Goal: Task Accomplishment & Management: Manage account settings

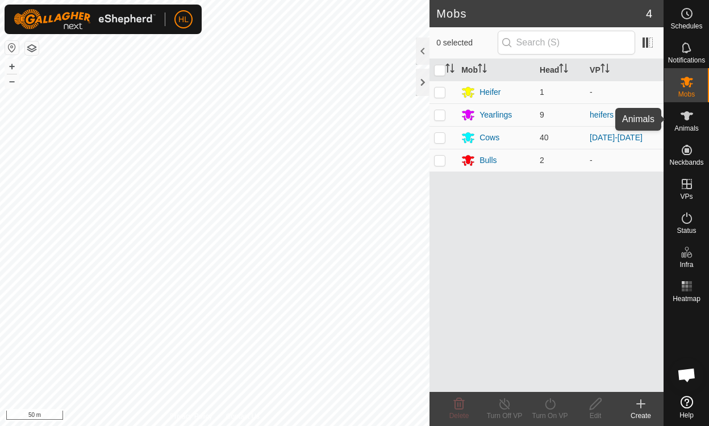
click at [689, 114] on icon at bounding box center [686, 115] width 12 height 9
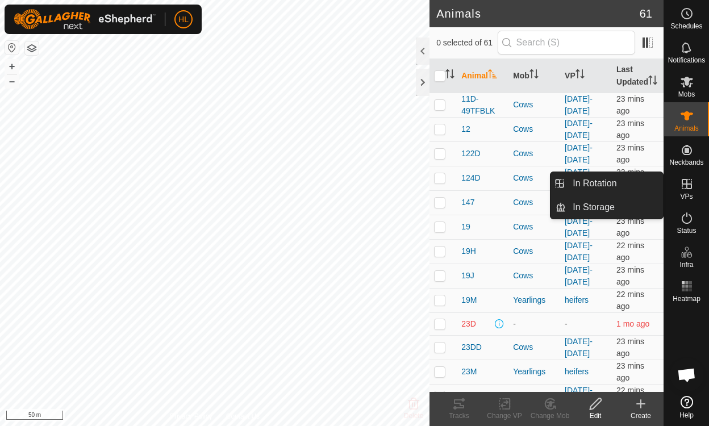
click at [689, 179] on icon at bounding box center [687, 184] width 14 height 14
click at [683, 188] on icon at bounding box center [687, 184] width 14 height 14
click at [626, 185] on link "In Rotation" at bounding box center [614, 183] width 97 height 23
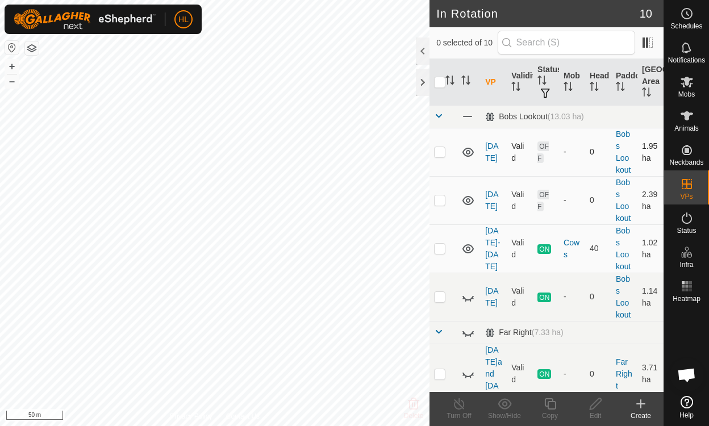
click at [492, 152] on td "[DATE]" at bounding box center [493, 152] width 26 height 48
click at [489, 160] on link "[DATE]" at bounding box center [491, 151] width 13 height 21
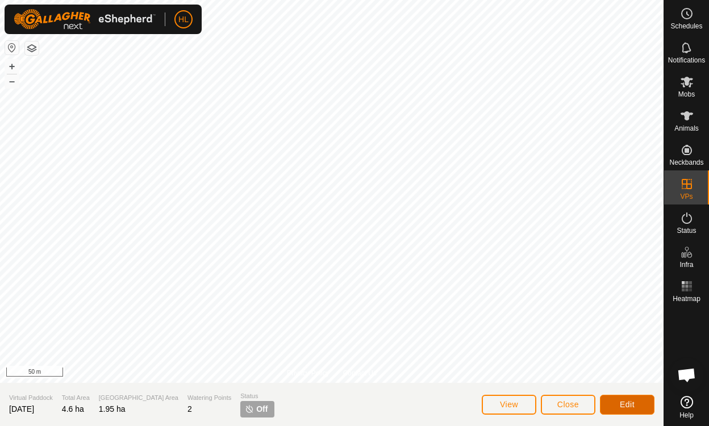
click at [642, 397] on button "Edit" at bounding box center [627, 405] width 55 height 20
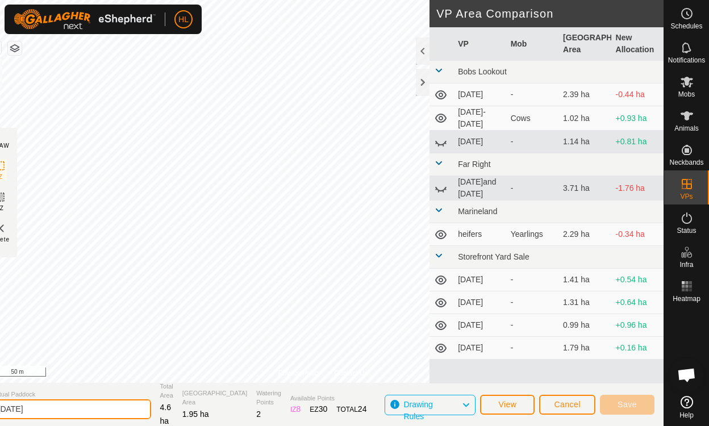
click at [55, 402] on input "[DATE]" at bounding box center [71, 409] width 159 height 20
type input "[DATE]"
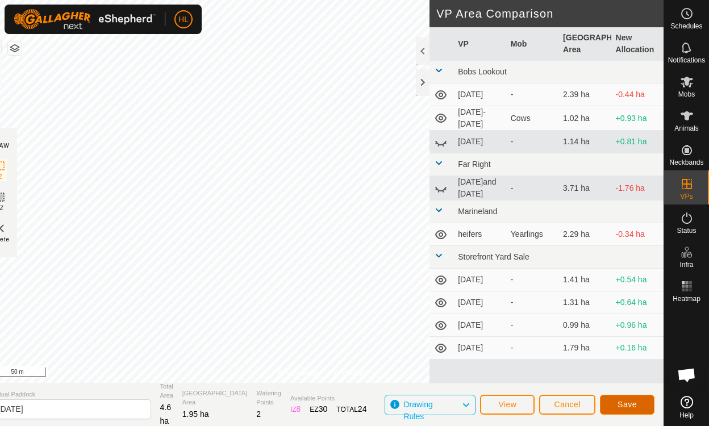
click at [638, 404] on button "Save" at bounding box center [627, 405] width 55 height 20
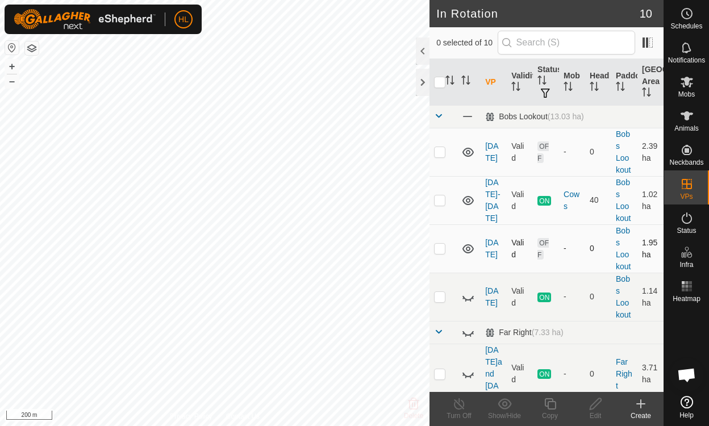
click at [469, 245] on icon at bounding box center [468, 249] width 14 height 14
click at [466, 250] on icon at bounding box center [467, 250] width 11 height 5
click at [471, 152] on icon at bounding box center [468, 152] width 14 height 14
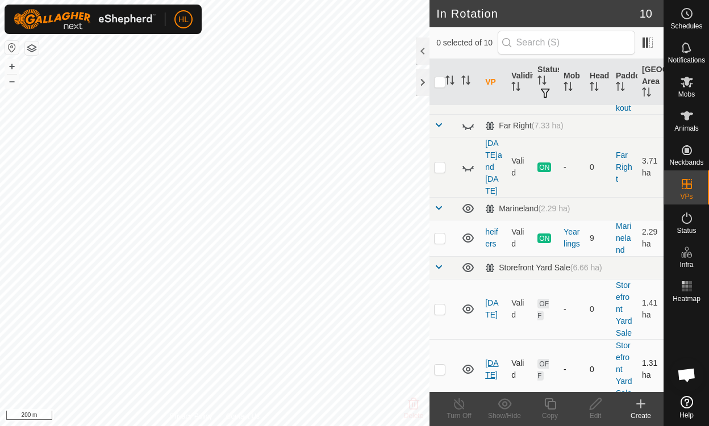
scroll to position [227, 0]
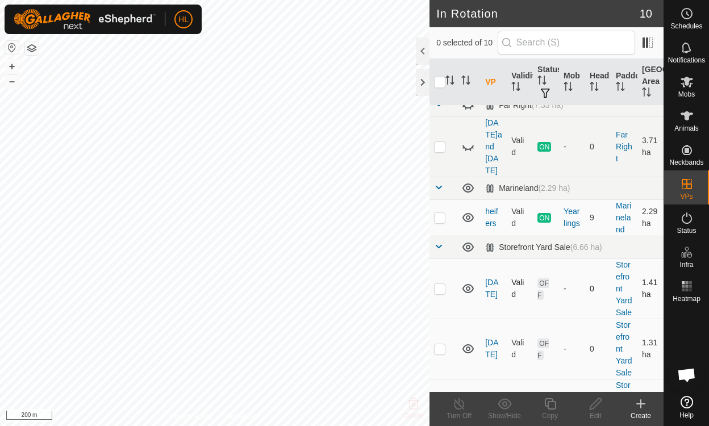
click at [469, 284] on icon at bounding box center [467, 288] width 11 height 9
click at [469, 282] on icon at bounding box center [468, 289] width 14 height 14
click at [469, 284] on icon at bounding box center [467, 288] width 11 height 9
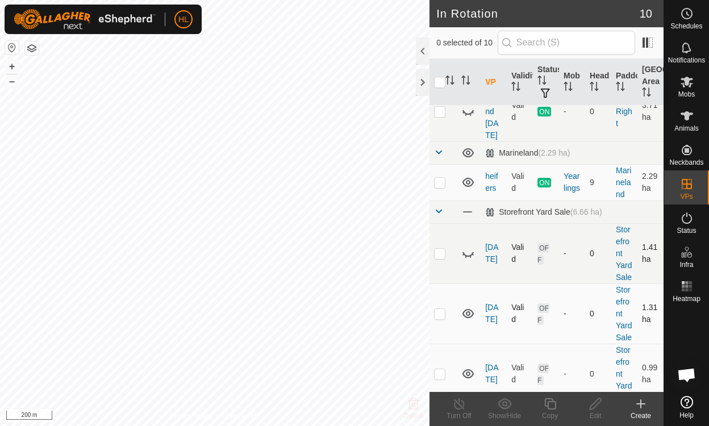
scroll to position [284, 0]
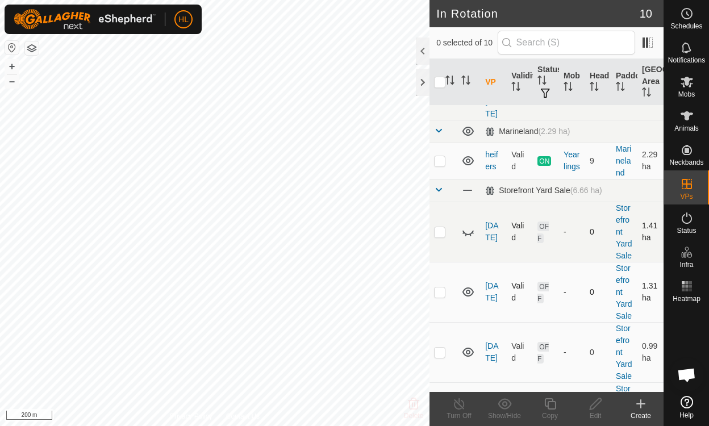
click at [472, 287] on icon at bounding box center [467, 291] width 11 height 9
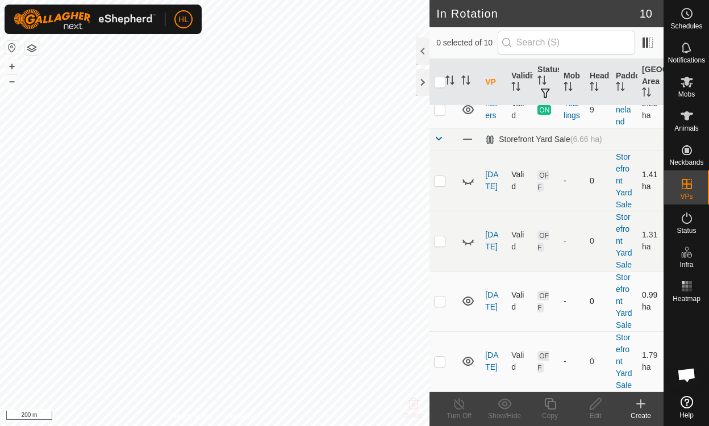
click at [470, 294] on icon at bounding box center [468, 301] width 14 height 14
click at [467, 354] on icon at bounding box center [468, 361] width 14 height 14
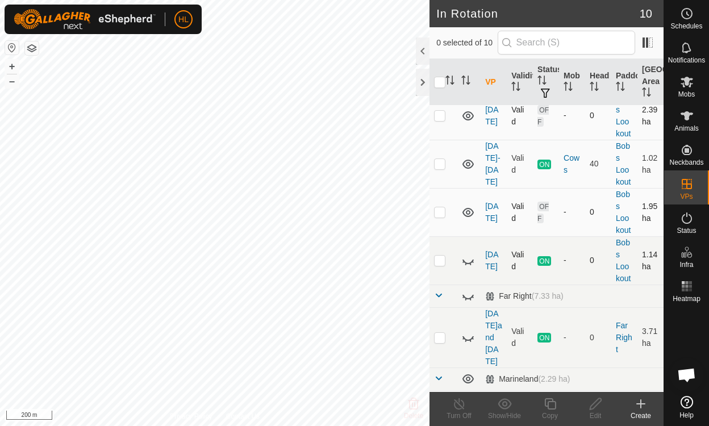
scroll to position [18, 0]
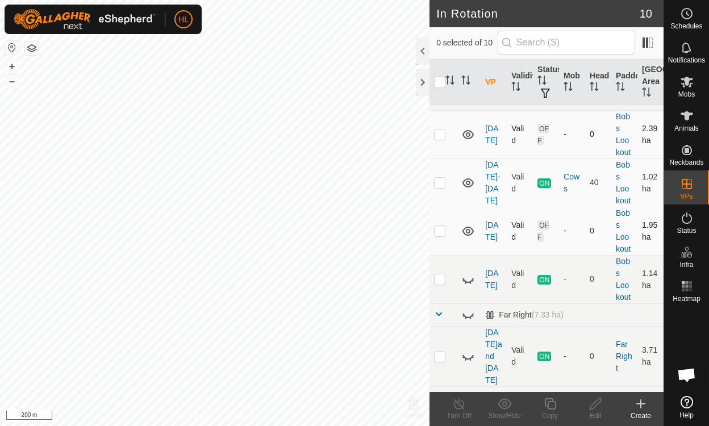
click at [466, 136] on icon at bounding box center [468, 135] width 14 height 14
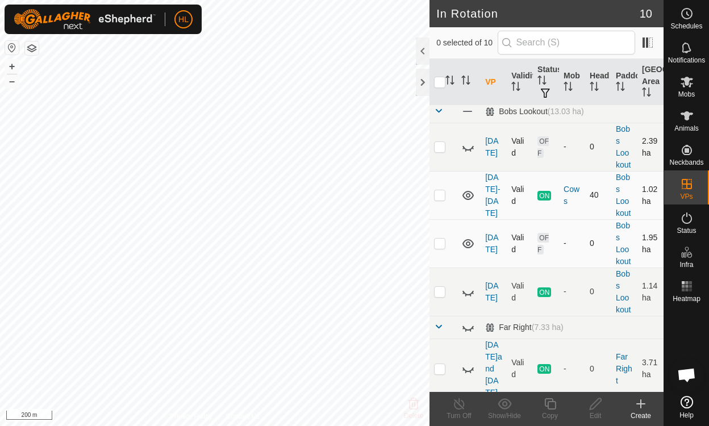
scroll to position [0, 0]
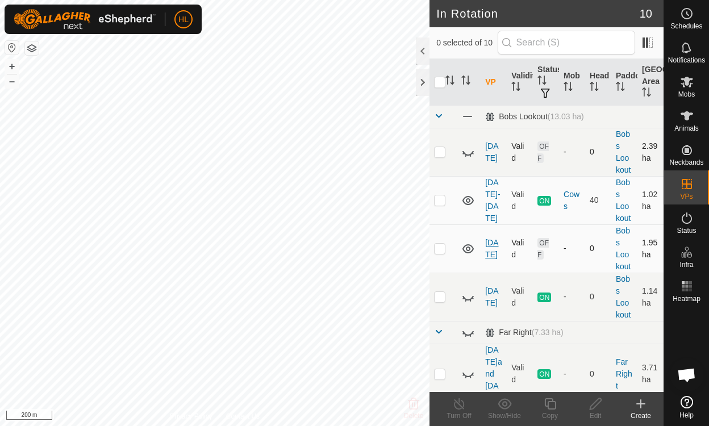
click at [488, 250] on link "[DATE]" at bounding box center [491, 248] width 13 height 21
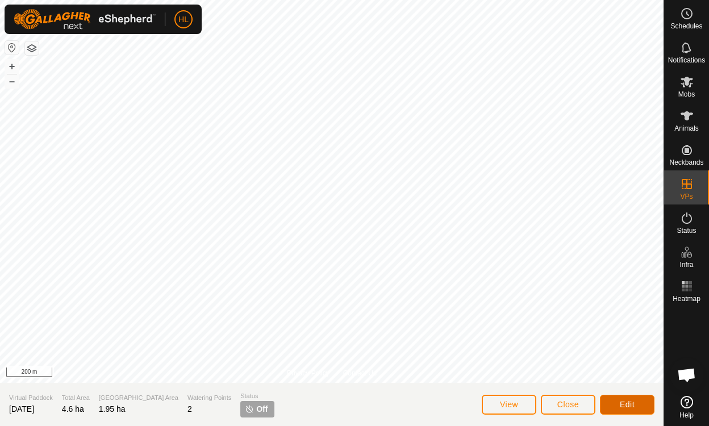
click at [630, 401] on span "Edit" at bounding box center [627, 404] width 15 height 9
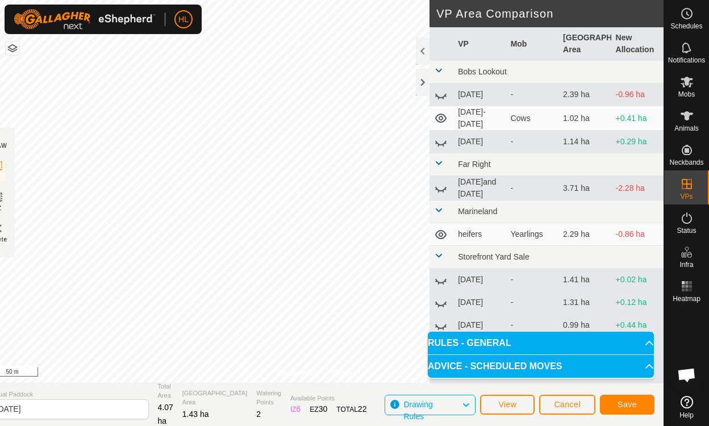
click at [436, 71] on span at bounding box center [438, 70] width 9 height 9
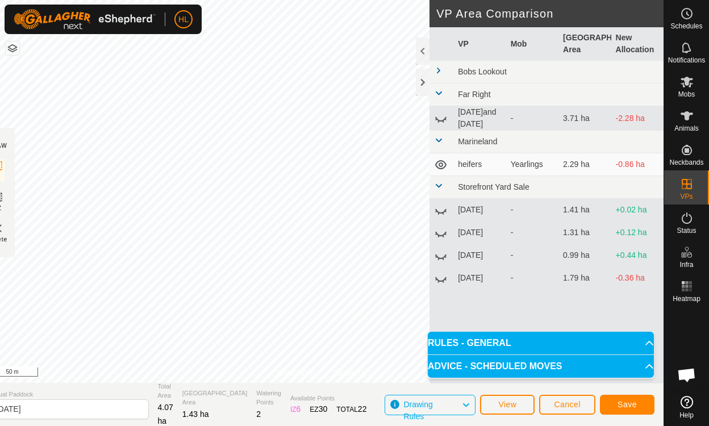
click at [436, 70] on span at bounding box center [438, 70] width 9 height 9
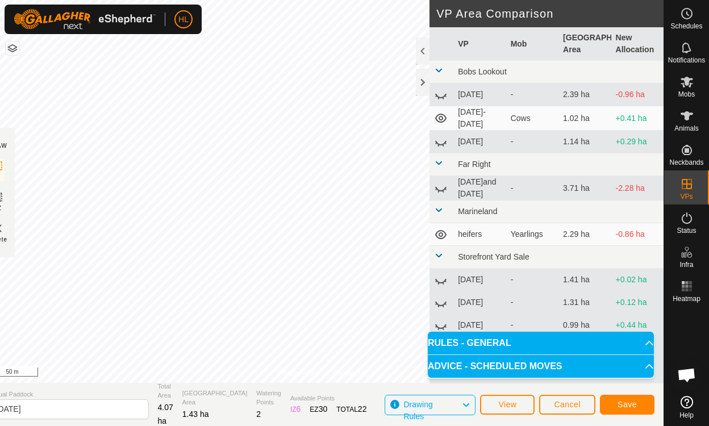
click at [440, 68] on span at bounding box center [438, 70] width 9 height 9
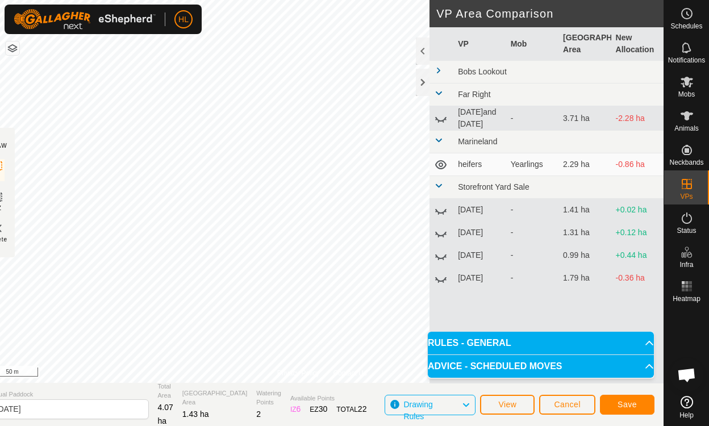
click at [437, 183] on span at bounding box center [438, 185] width 9 height 9
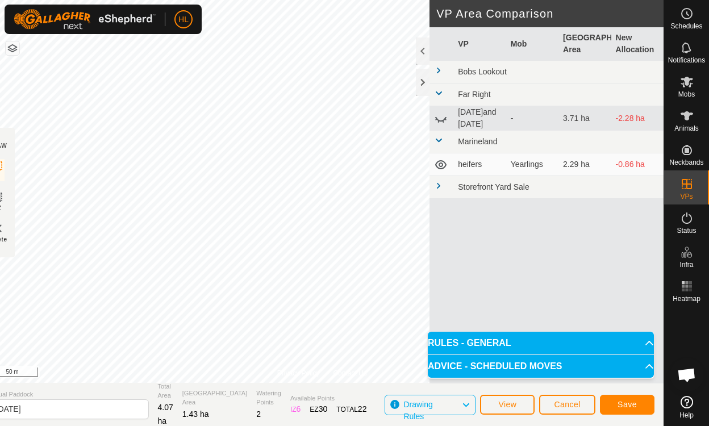
click at [439, 136] on span at bounding box center [438, 140] width 9 height 9
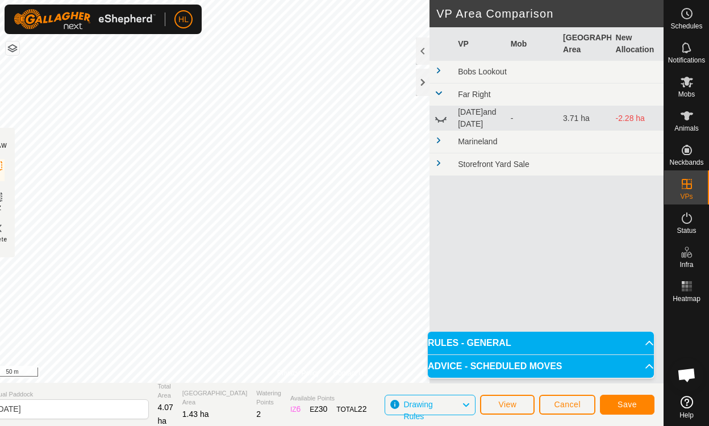
click at [442, 90] on span at bounding box center [438, 93] width 9 height 9
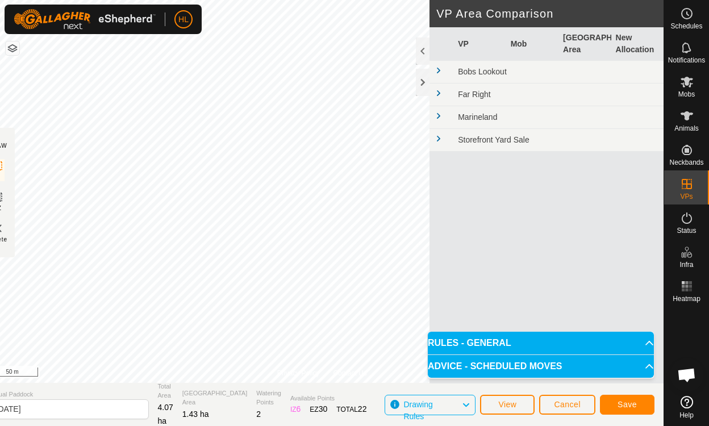
click at [441, 74] on span at bounding box center [438, 70] width 9 height 9
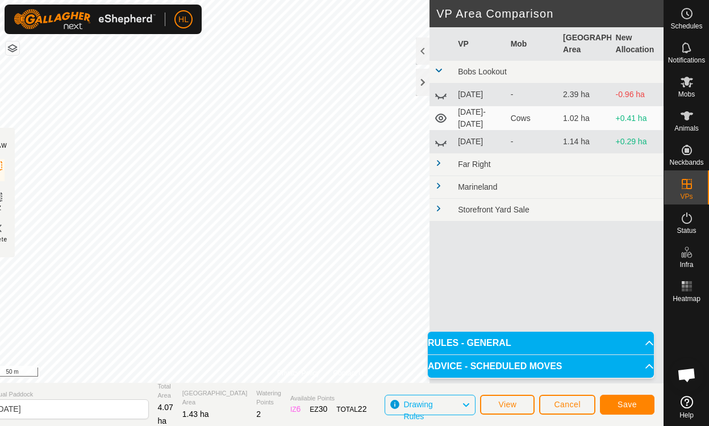
click at [440, 206] on span at bounding box center [438, 208] width 9 height 9
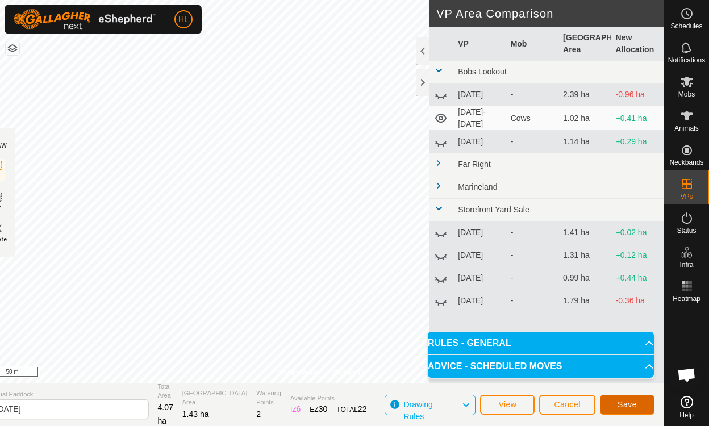
click at [613, 402] on button "Save" at bounding box center [627, 405] width 55 height 20
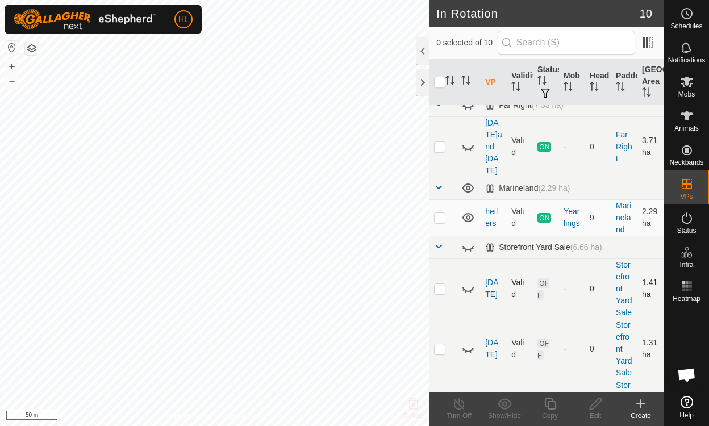
scroll to position [341, 0]
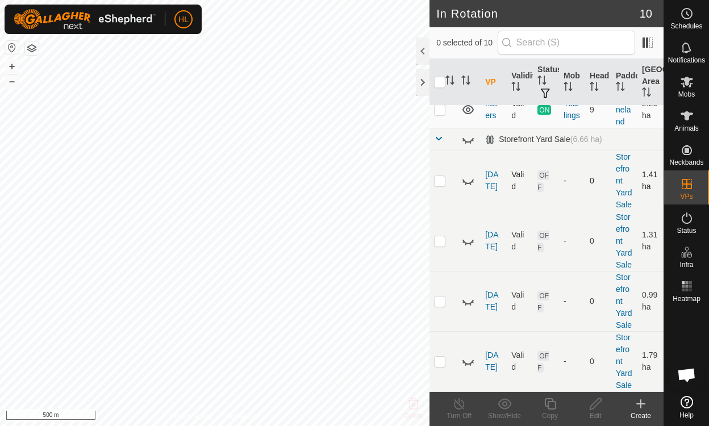
click at [437, 176] on p-checkbox at bounding box center [439, 180] width 11 height 9
click at [438, 176] on p-checkbox at bounding box center [439, 180] width 11 height 9
click at [470, 174] on icon at bounding box center [468, 181] width 14 height 14
click at [444, 176] on p-checkbox at bounding box center [439, 180] width 11 height 9
click at [437, 176] on p-checkbox at bounding box center [439, 180] width 11 height 9
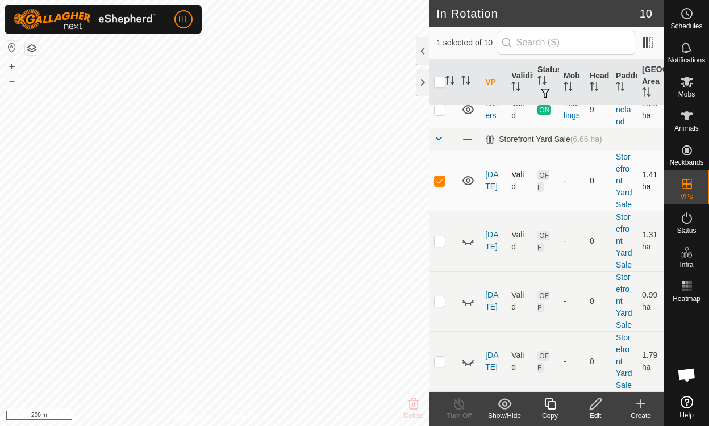
checkbox input "false"
click at [468, 174] on icon at bounding box center [468, 181] width 14 height 14
click at [472, 234] on icon at bounding box center [468, 241] width 14 height 14
click at [467, 236] on icon at bounding box center [467, 240] width 11 height 9
click at [467, 234] on icon at bounding box center [468, 241] width 14 height 14
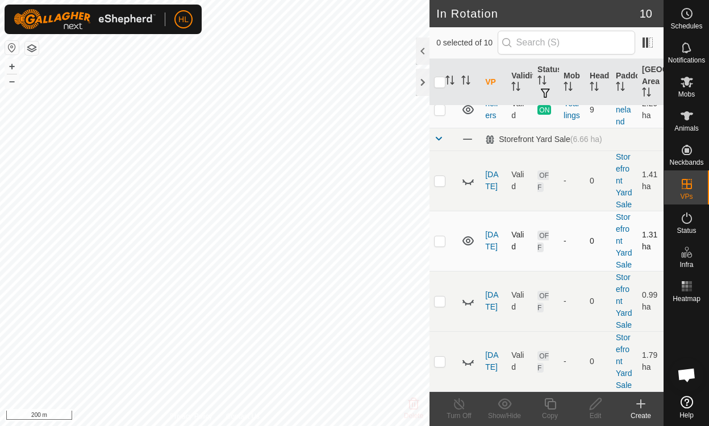
click at [467, 236] on icon at bounding box center [467, 240] width 11 height 9
click at [471, 294] on icon at bounding box center [468, 301] width 14 height 14
click at [471, 296] on icon at bounding box center [467, 300] width 11 height 9
click at [471, 355] on icon at bounding box center [468, 361] width 14 height 14
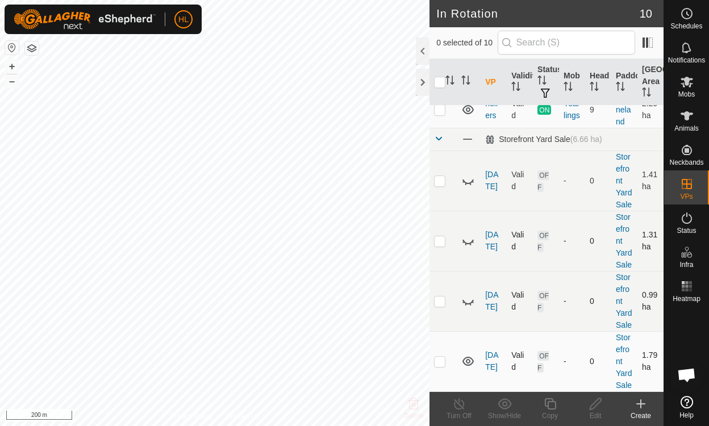
click at [467, 357] on icon at bounding box center [467, 361] width 11 height 9
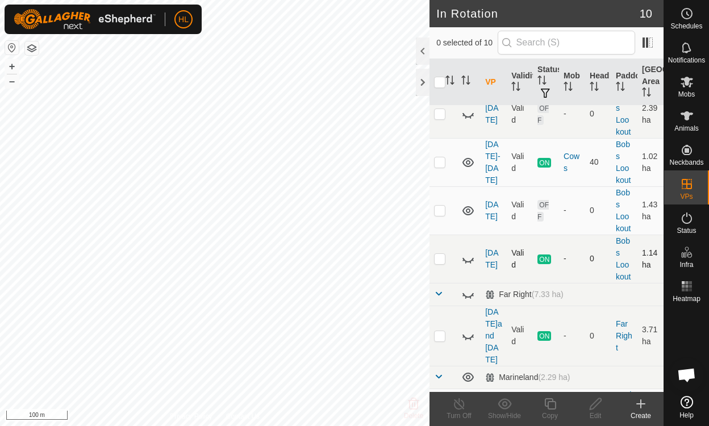
scroll to position [0, 0]
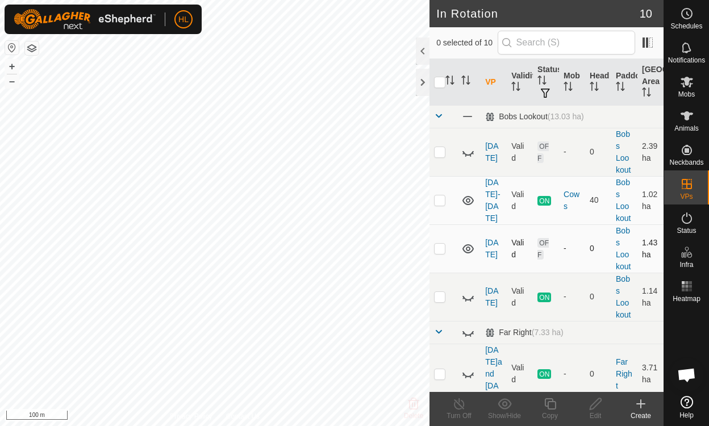
click at [443, 250] on p-checkbox at bounding box center [439, 248] width 11 height 9
click at [441, 254] on td at bounding box center [442, 248] width 27 height 48
click at [438, 244] on p-checkbox at bounding box center [439, 248] width 11 height 9
checkbox input "false"
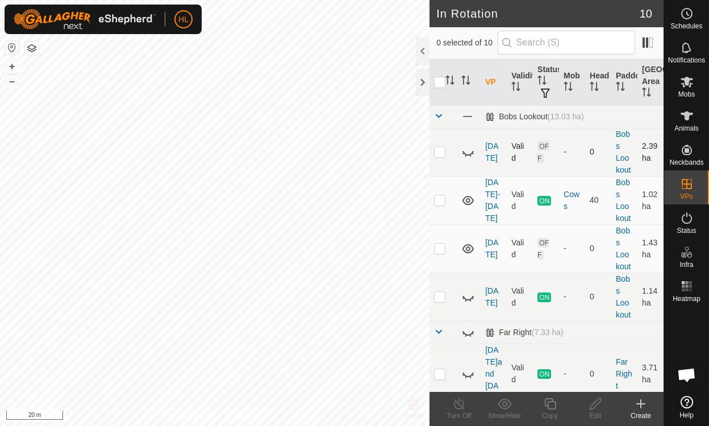
click at [466, 151] on icon at bounding box center [468, 152] width 14 height 14
click at [467, 150] on icon at bounding box center [467, 152] width 11 height 9
click at [487, 148] on link "[DATE]" at bounding box center [491, 151] width 13 height 21
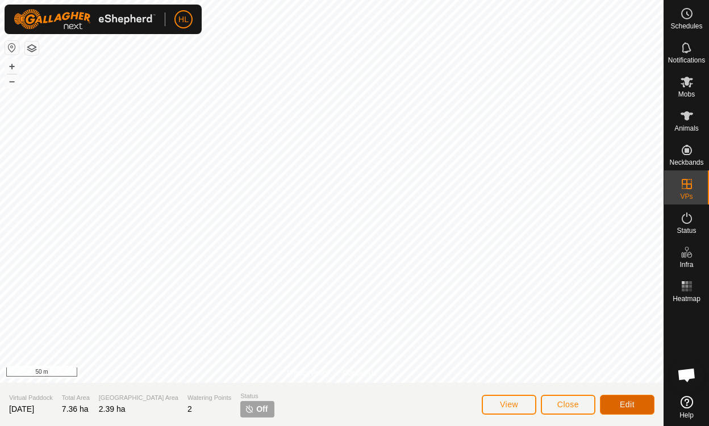
click at [627, 403] on span "Edit" at bounding box center [627, 404] width 15 height 9
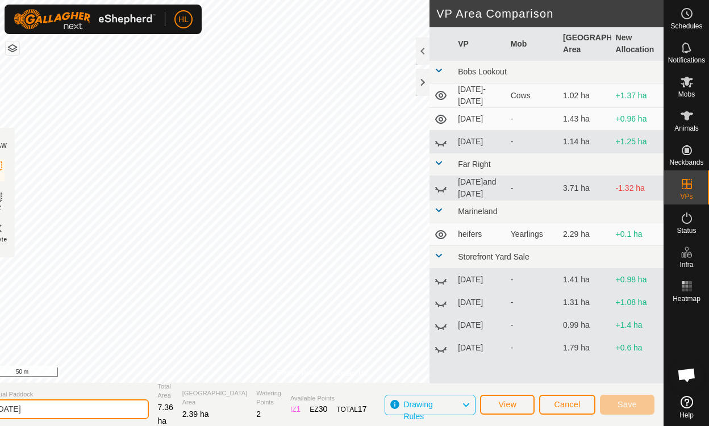
click at [102, 403] on input "[DATE]" at bounding box center [69, 409] width 159 height 20
type input "[DATE]-[DATE]"
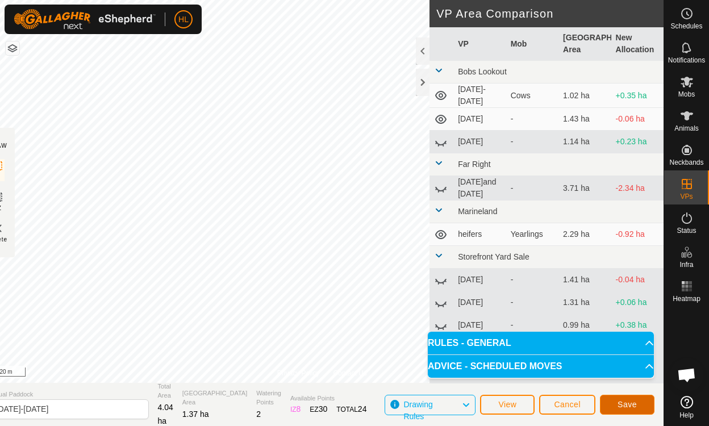
click at [613, 402] on button "Save" at bounding box center [627, 405] width 55 height 20
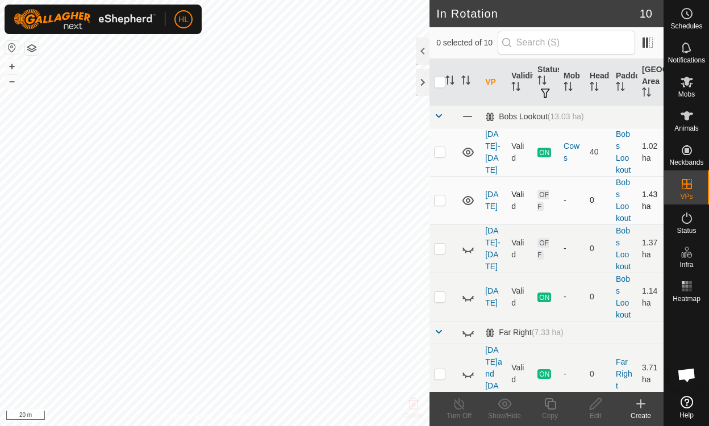
click at [438, 196] on p-checkbox at bounding box center [439, 199] width 11 height 9
click at [441, 198] on p-checkbox at bounding box center [439, 199] width 11 height 9
checkbox input "false"
click at [438, 244] on p-checkbox at bounding box center [439, 248] width 11 height 9
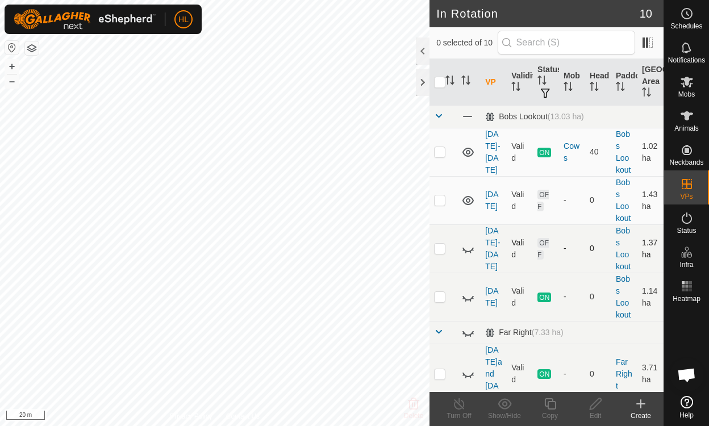
click at [438, 244] on p-checkbox at bounding box center [439, 248] width 11 height 9
click at [469, 245] on icon at bounding box center [468, 249] width 14 height 14
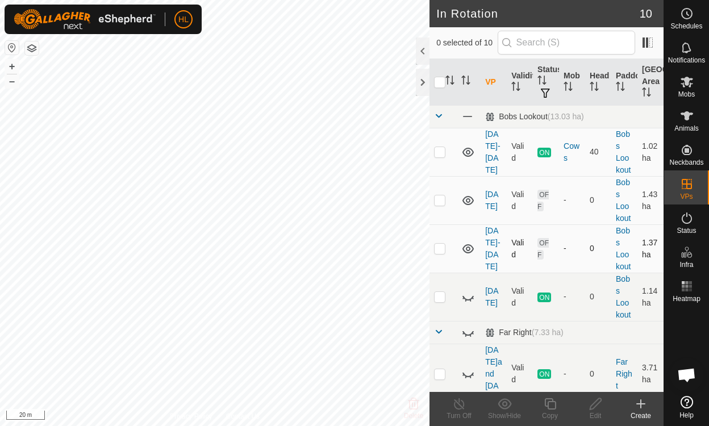
click at [441, 249] on p-checkbox at bounding box center [439, 248] width 11 height 9
click at [470, 248] on icon at bounding box center [468, 249] width 14 height 14
click at [445, 248] on p-tablecheckbox at bounding box center [439, 248] width 11 height 9
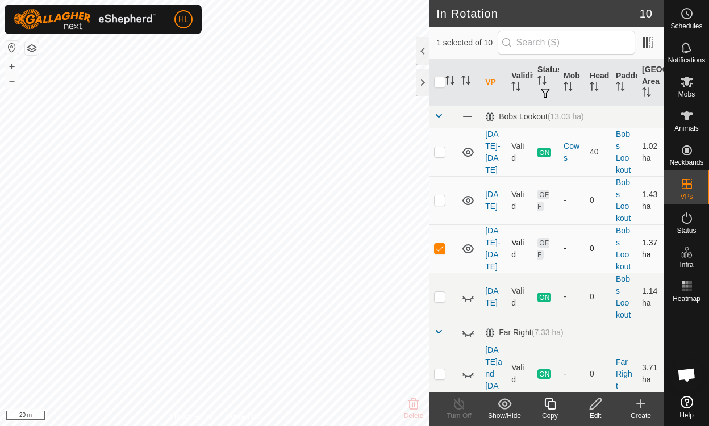
click at [438, 244] on p-tablecheckbox at bounding box center [439, 248] width 11 height 9
checkbox input "false"
click at [680, 110] on icon at bounding box center [687, 116] width 14 height 14
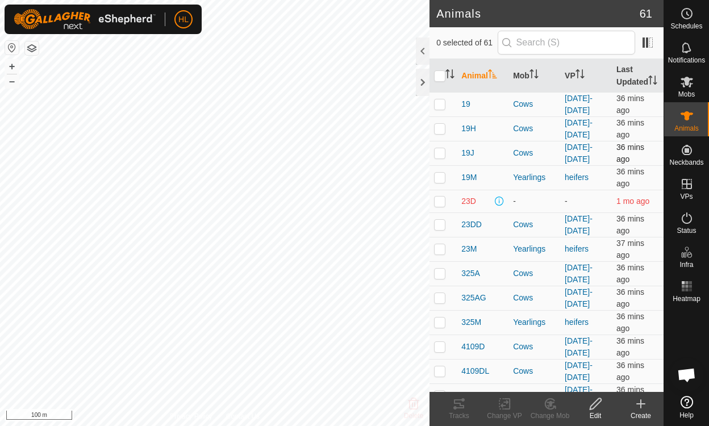
scroll to position [123, 0]
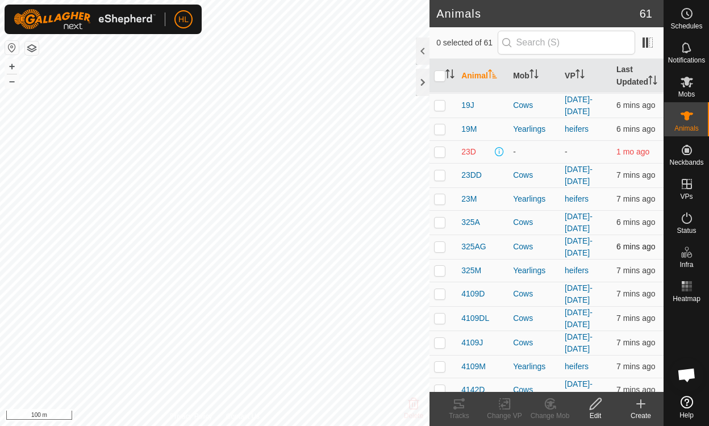
scroll to position [227, 0]
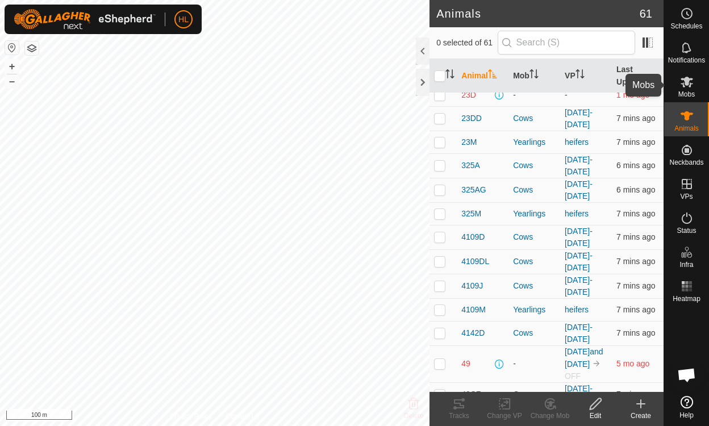
click at [694, 93] on span "Mobs" at bounding box center [686, 94] width 16 height 7
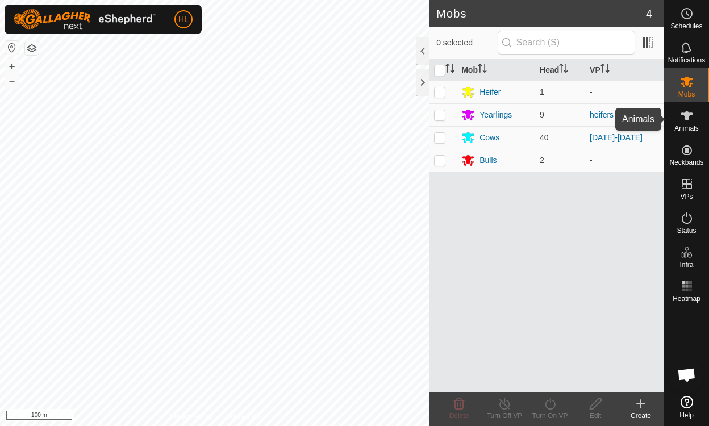
click at [691, 108] on es-animals-svg-icon at bounding box center [686, 116] width 20 height 18
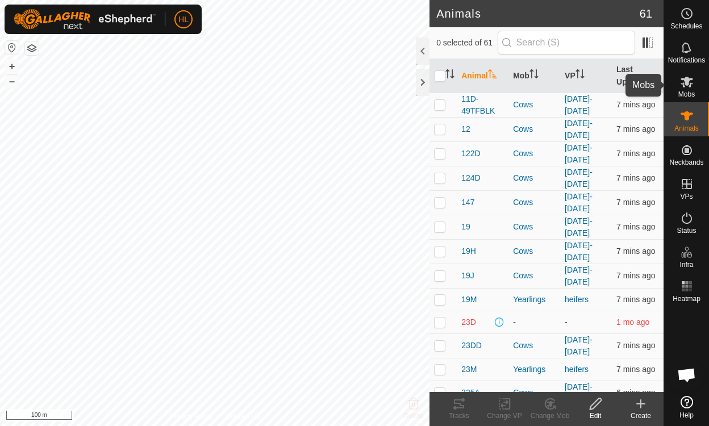
click at [683, 93] on span "Mobs" at bounding box center [686, 94] width 16 height 7
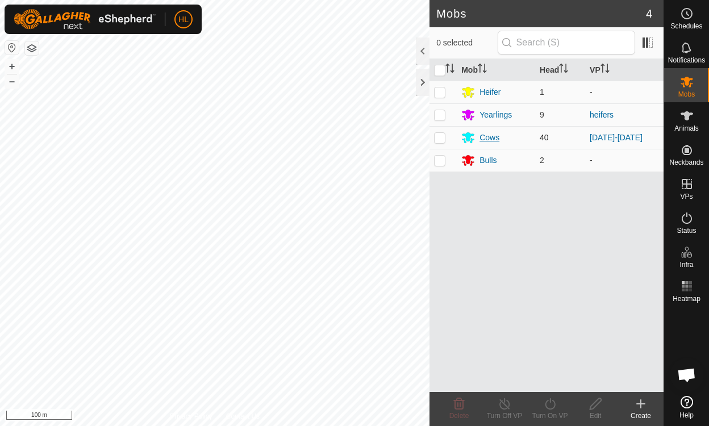
click at [491, 133] on div "Cows" at bounding box center [489, 138] width 20 height 12
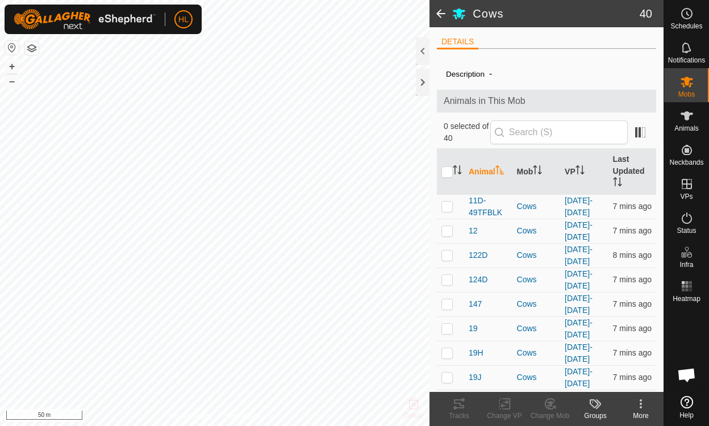
click at [437, 15] on span at bounding box center [440, 13] width 23 height 27
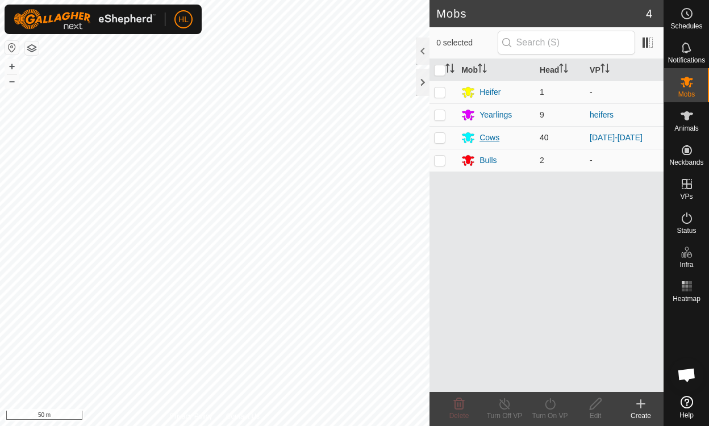
click at [486, 136] on div "Cows" at bounding box center [489, 138] width 20 height 12
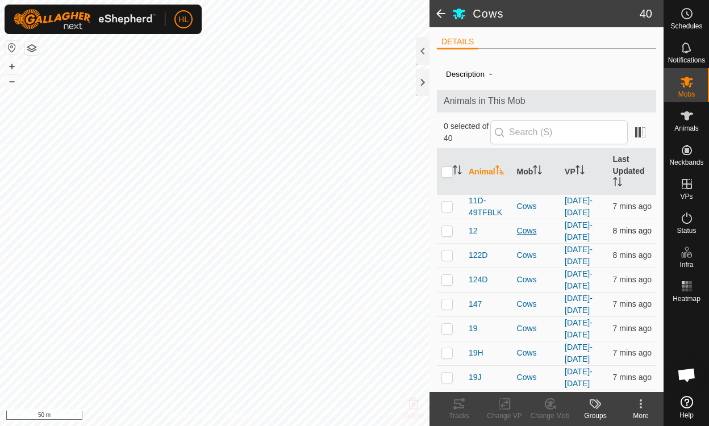
click at [518, 228] on div "Cows" at bounding box center [536, 231] width 39 height 12
click at [475, 227] on span "12" at bounding box center [472, 231] width 9 height 12
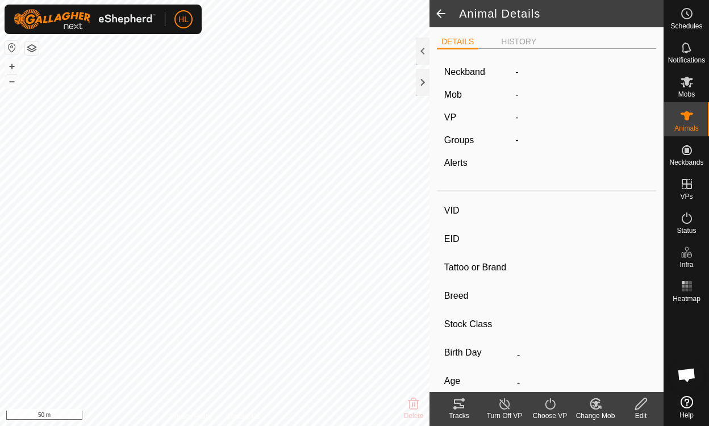
type input "12"
type input "-"
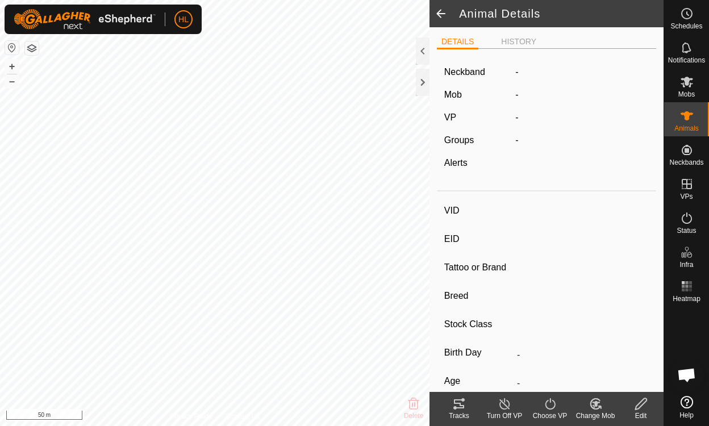
type input "-"
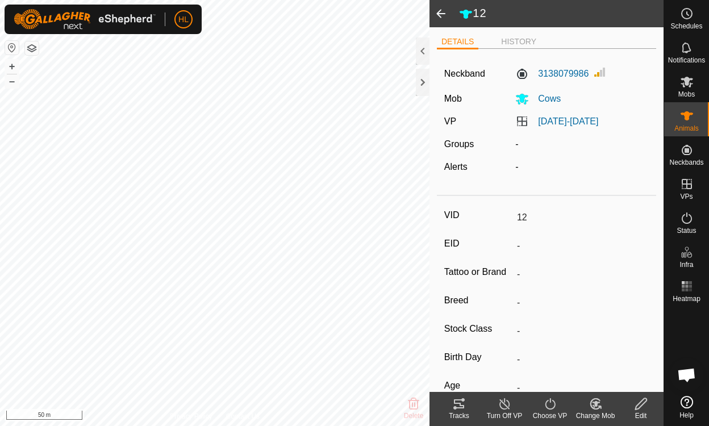
click at [466, 408] on tracks-svg-icon at bounding box center [458, 404] width 45 height 14
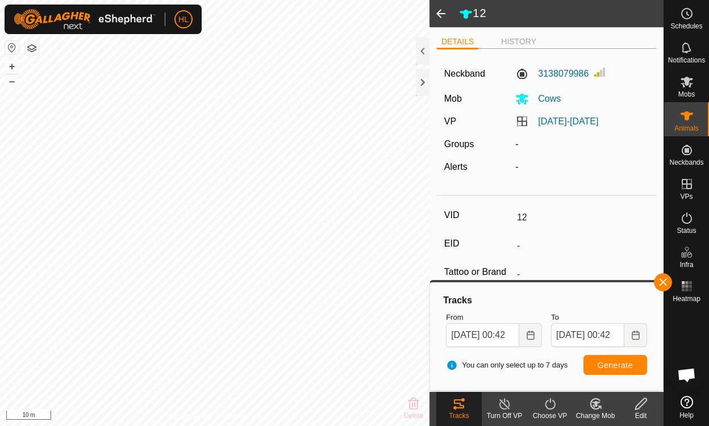
click at [442, 6] on span at bounding box center [440, 13] width 23 height 27
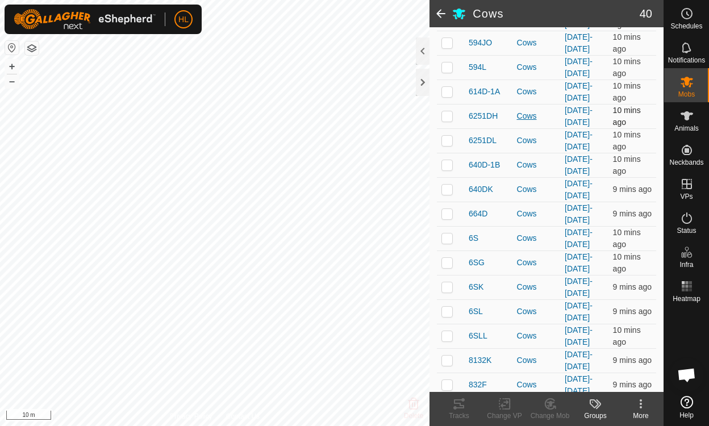
scroll to position [779, 0]
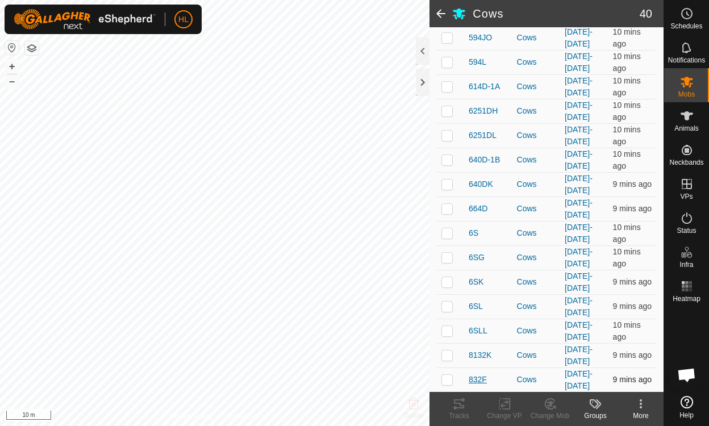
click at [476, 377] on span "832F" at bounding box center [477, 380] width 18 height 12
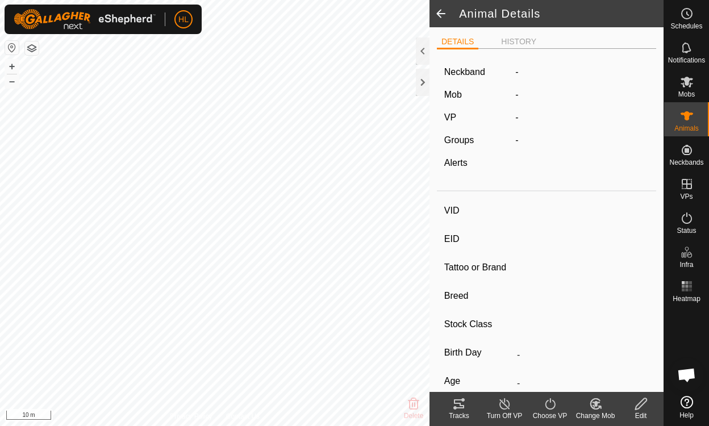
type input "832F"
type input "-"
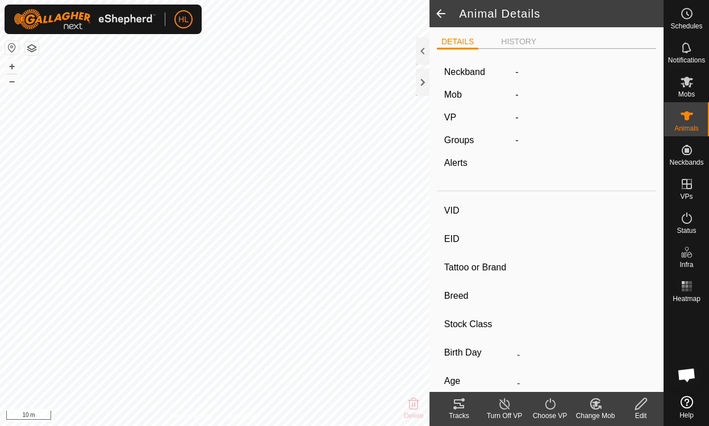
type input "-"
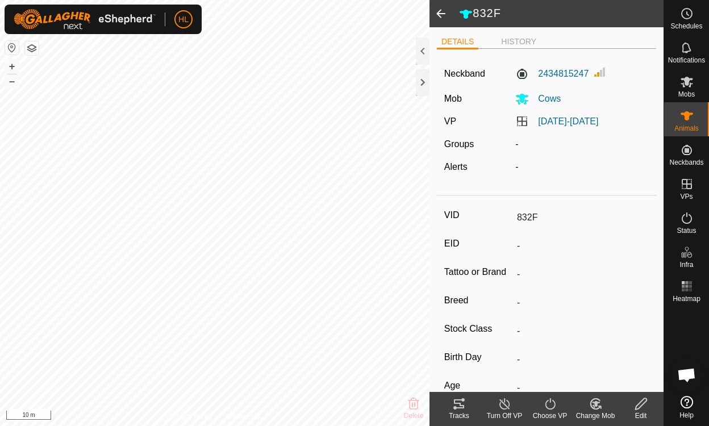
click at [459, 405] on icon at bounding box center [459, 404] width 14 height 14
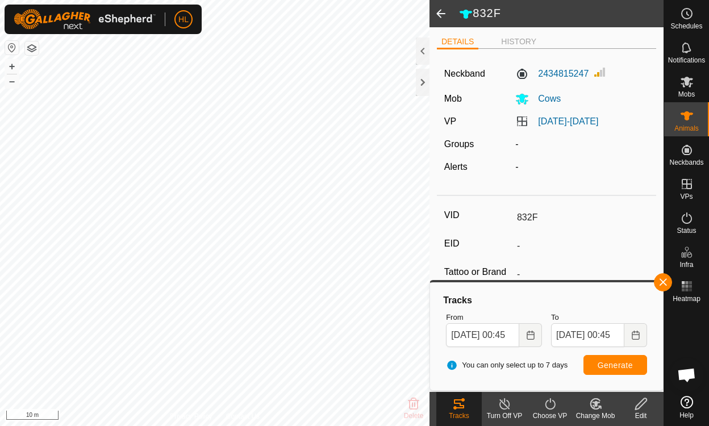
click at [441, 20] on span at bounding box center [440, 13] width 23 height 27
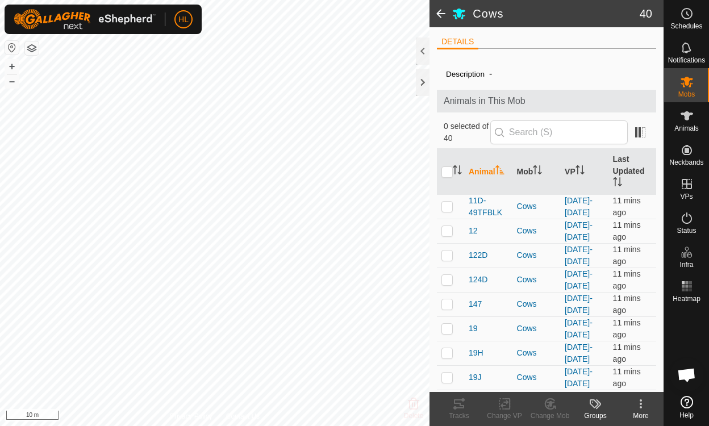
click at [440, 16] on span at bounding box center [440, 13] width 23 height 27
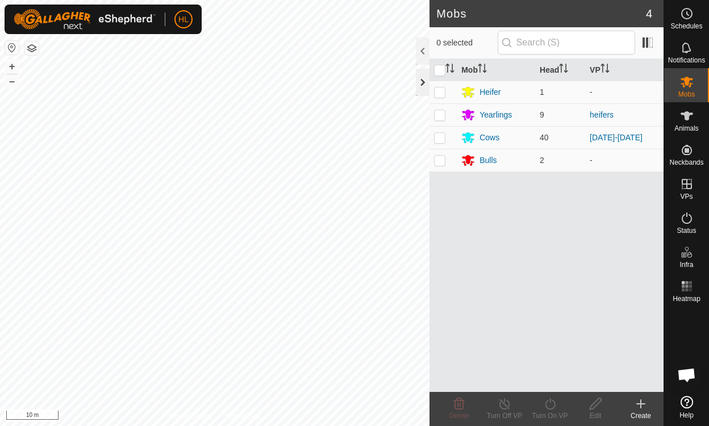
click at [420, 87] on div at bounding box center [423, 82] width 14 height 27
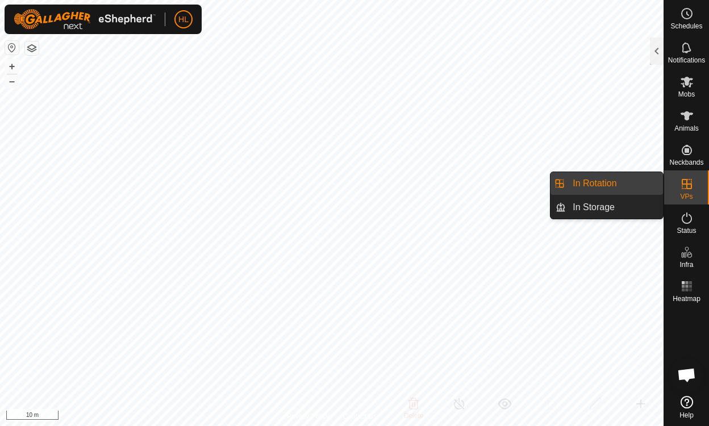
drag, startPoint x: 666, startPoint y: 182, endPoint x: 701, endPoint y: 183, distance: 35.2
click at [701, 183] on div "VPs" at bounding box center [686, 187] width 45 height 34
click at [623, 178] on link "In Rotation" at bounding box center [614, 183] width 97 height 23
click at [673, 180] on div "VPs" at bounding box center [686, 187] width 45 height 34
click at [611, 183] on link "In Rotation" at bounding box center [614, 183] width 97 height 23
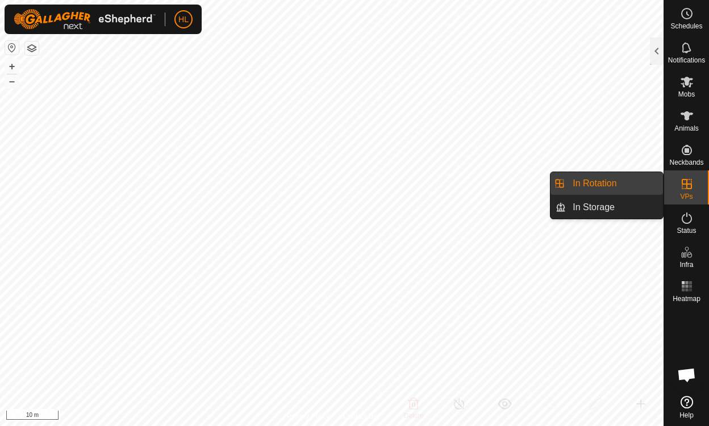
click at [601, 183] on link "In Rotation" at bounding box center [614, 183] width 97 height 23
click at [588, 183] on link "In Rotation" at bounding box center [614, 183] width 97 height 23
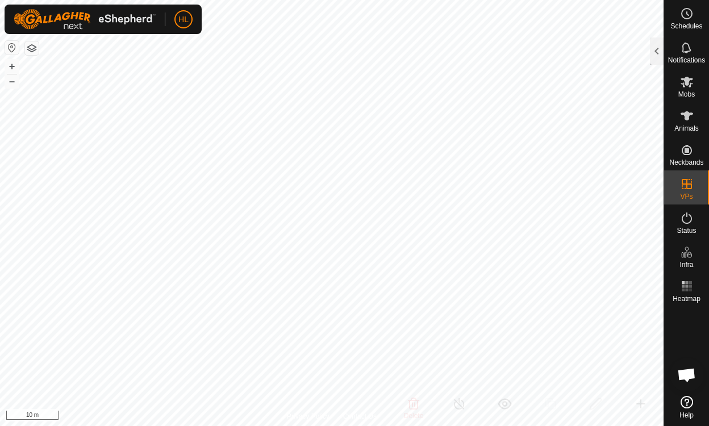
click at [654, 49] on div at bounding box center [657, 50] width 14 height 27
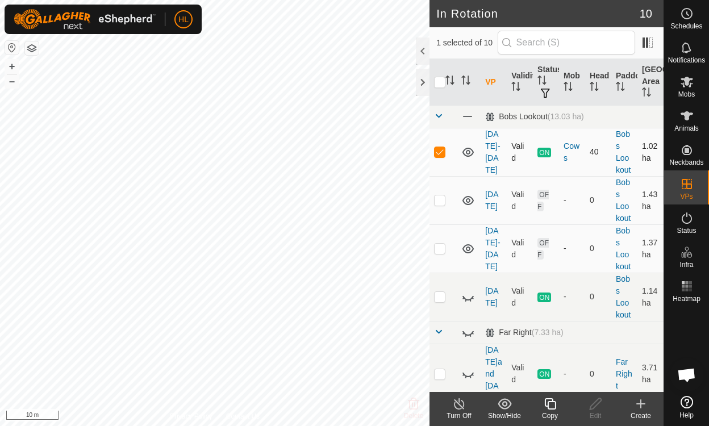
click at [446, 151] on td at bounding box center [442, 152] width 27 height 48
checkbox input "false"
click at [22, 425] on html "HL Schedules Notifications Mobs Animals Neckbands VPs Status Infra Heatmap Help…" at bounding box center [354, 213] width 709 height 426
click at [696, 116] on es-animals-svg-icon at bounding box center [686, 116] width 20 height 18
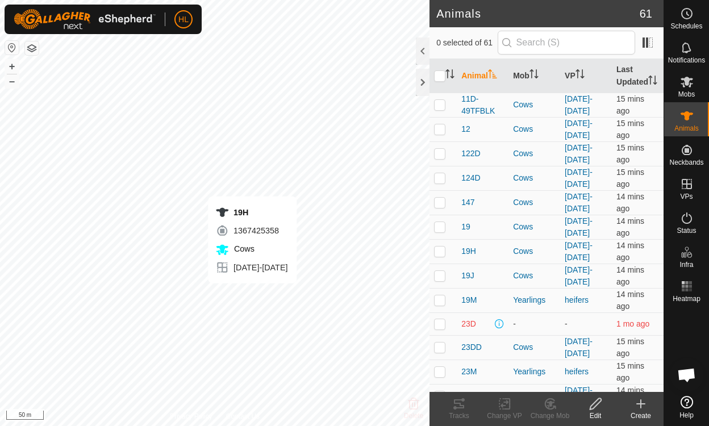
click at [238, 311] on div "19H 1367425358 Cows aug 26-27 + – ⇧ i 50 m" at bounding box center [214, 213] width 429 height 426
click at [375, 0] on html "HL Schedules Notifications Mobs Animals Neckbands VPs Status Infra Heatmap Help…" at bounding box center [354, 213] width 709 height 426
click at [421, 79] on div at bounding box center [423, 82] width 14 height 27
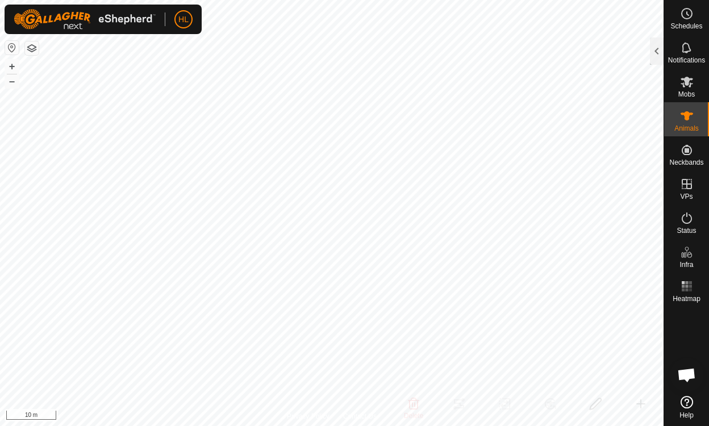
click at [37, 51] on button "button" at bounding box center [32, 48] width 14 height 14
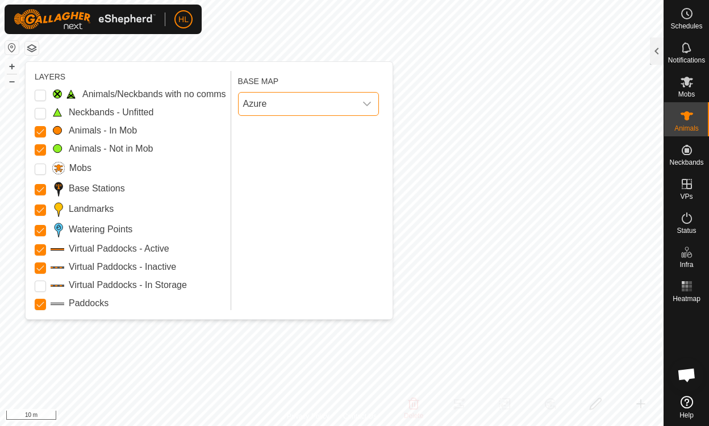
click at [294, 106] on span "Azure" at bounding box center [296, 104] width 117 height 23
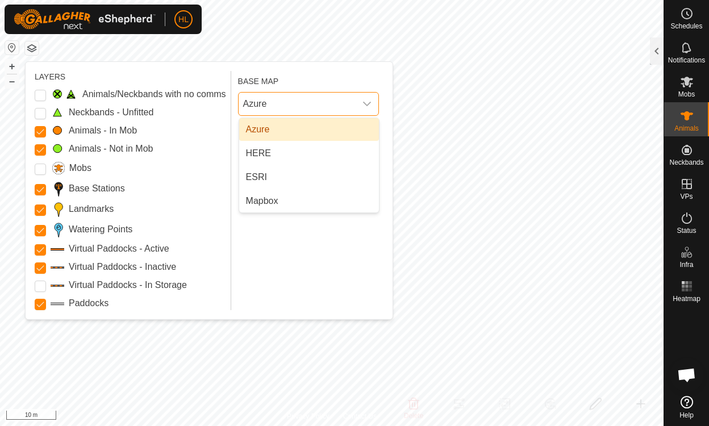
click at [294, 106] on span "Azure" at bounding box center [296, 104] width 117 height 23
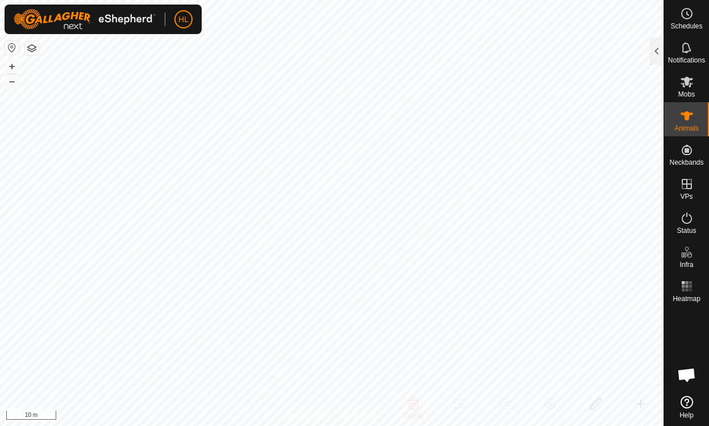
click at [12, 47] on button "button" at bounding box center [12, 48] width 14 height 14
click at [511, 0] on html "HL Schedules Notifications Mobs Animals Neckbands VPs Status Infra Heatmap Help…" at bounding box center [354, 213] width 709 height 426
